Goal: Download file/media

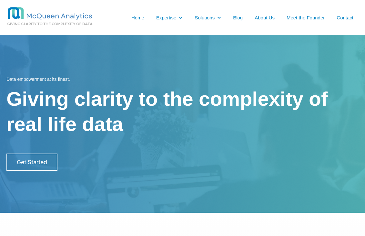
click at [136, 17] on link "Home" at bounding box center [137, 17] width 13 height 7
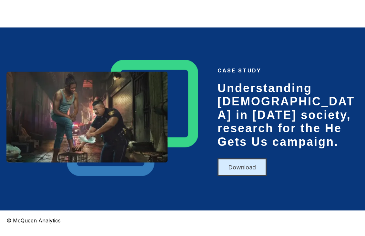
scroll to position [735, 0]
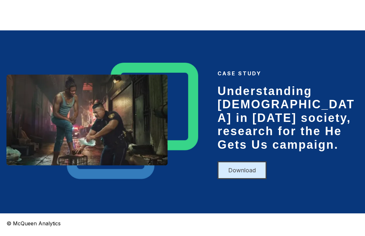
click at [241, 161] on link "Download" at bounding box center [242, 170] width 49 height 18
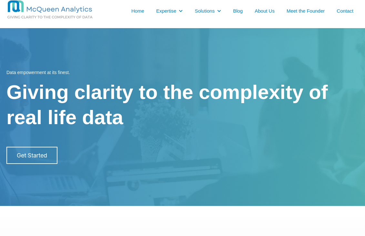
scroll to position [0, 0]
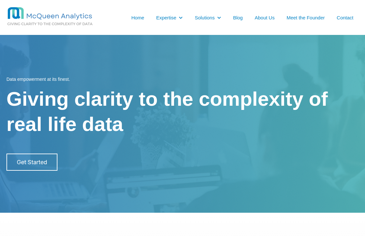
click at [314, 17] on link "Meet the Founder" at bounding box center [306, 17] width 38 height 7
